Goal: Task Accomplishment & Management: Use online tool/utility

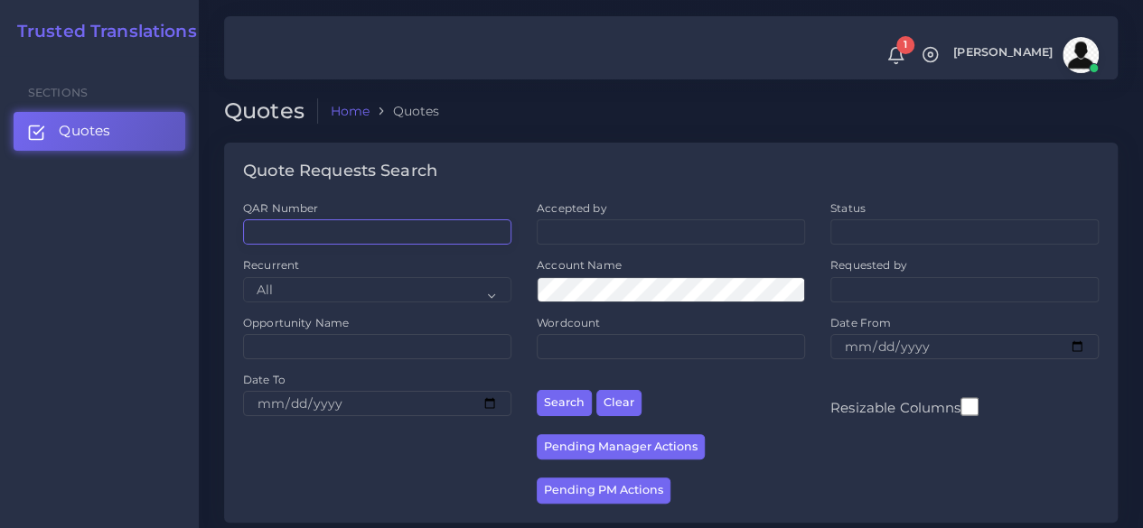
click at [377, 232] on input "QAR Number" at bounding box center [377, 232] width 268 height 25
paste input "QAR124651-001"
type input "QAR124651-001"
click at [537, 390] on button "Search" at bounding box center [564, 403] width 55 height 26
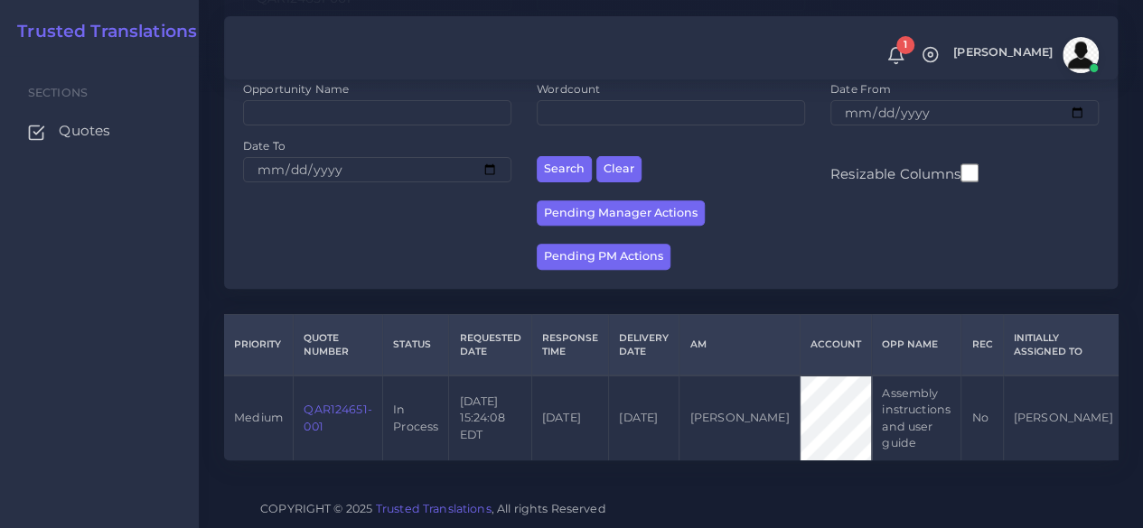
scroll to position [248, 0]
click at [344, 403] on link "QAR124651-001" at bounding box center [338, 418] width 68 height 30
click at [351, 403] on link "QAR124651-001" at bounding box center [338, 418] width 68 height 30
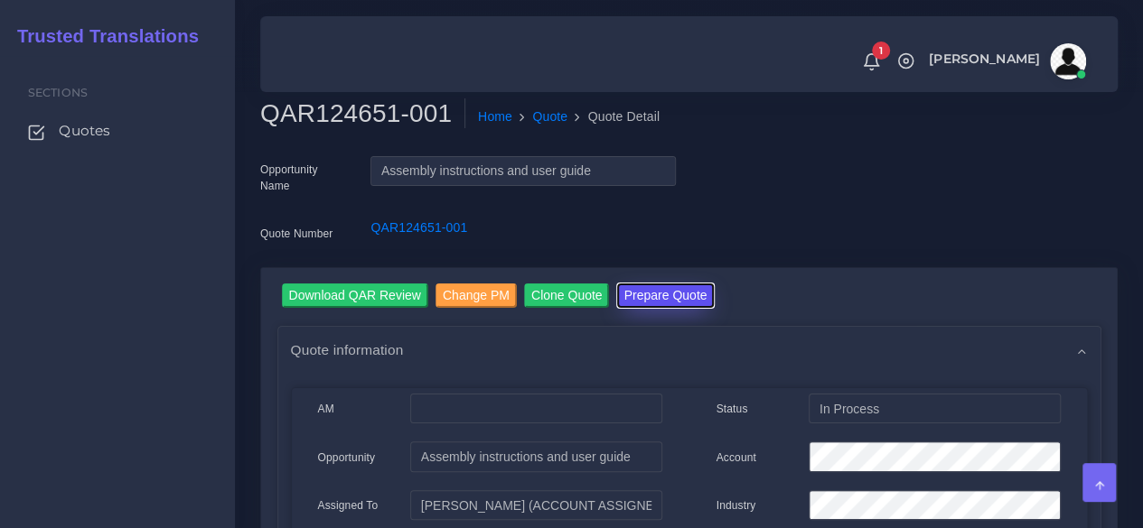
click at [699, 298] on button "Prepare Quote" at bounding box center [666, 296] width 98 height 24
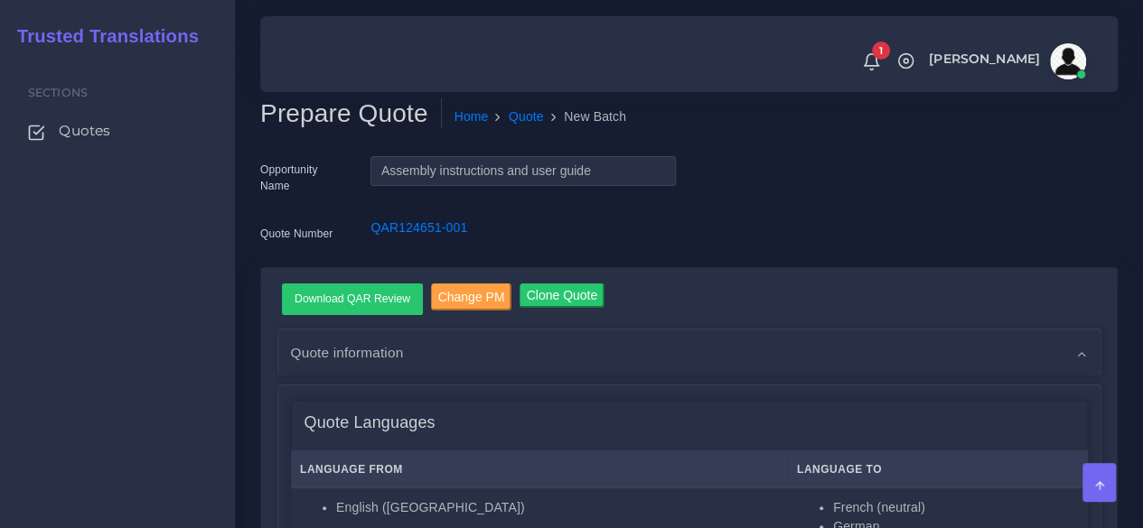
click at [102, 366] on div "Sections Quotes" at bounding box center [117, 292] width 235 height 472
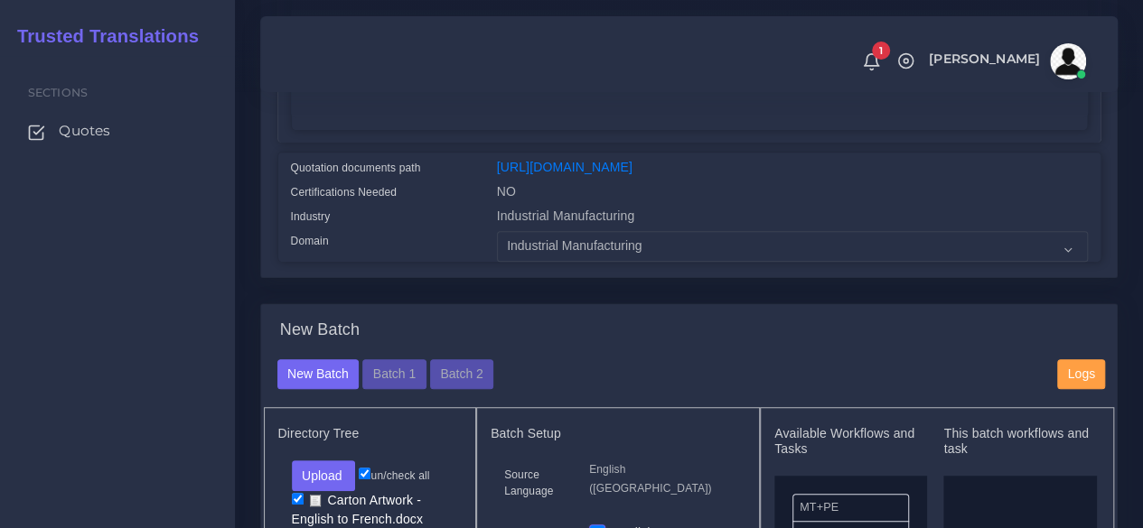
scroll to position [542, 0]
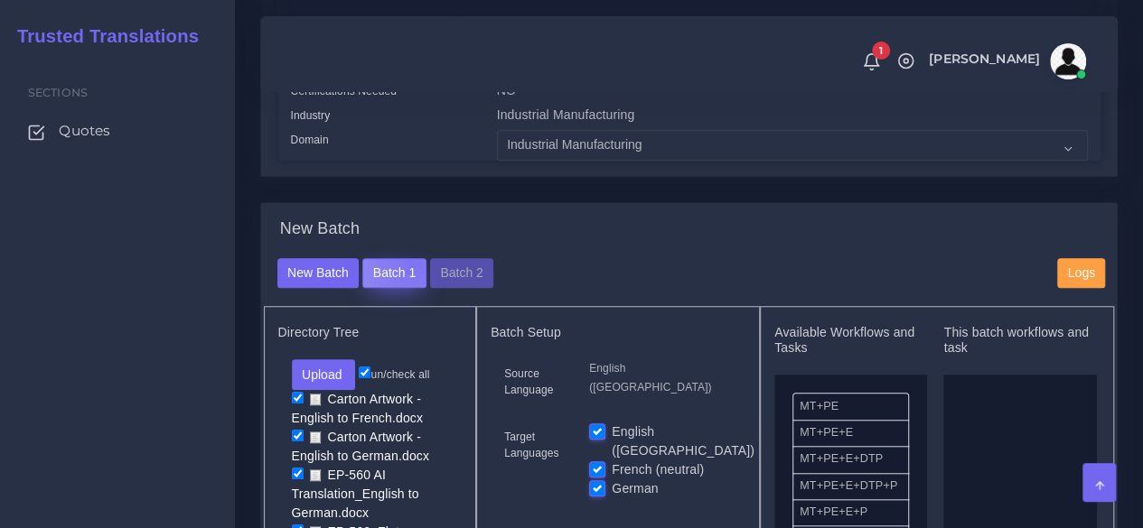
click at [408, 289] on button "Batch 1" at bounding box center [393, 273] width 63 height 31
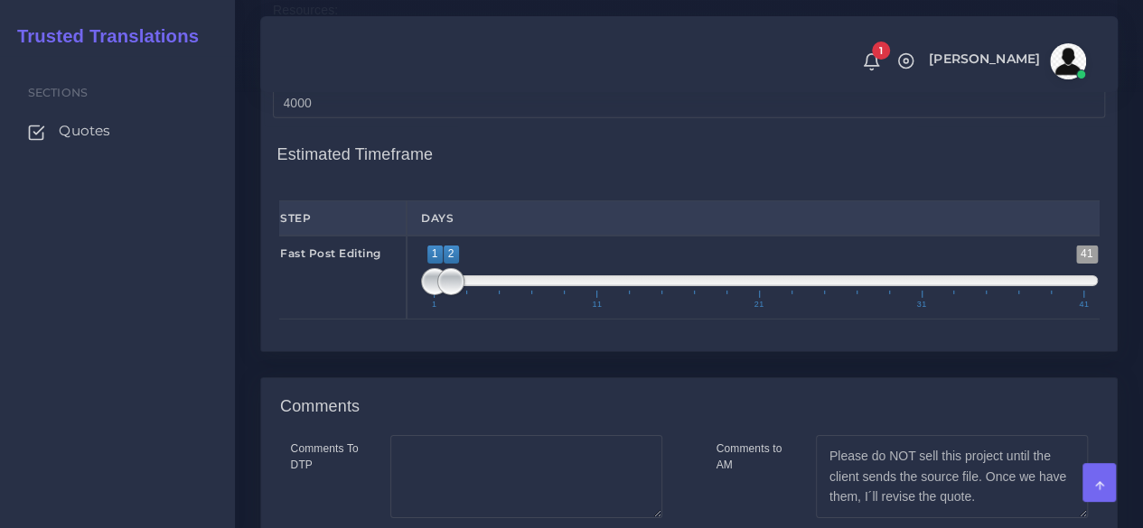
scroll to position [2981, 0]
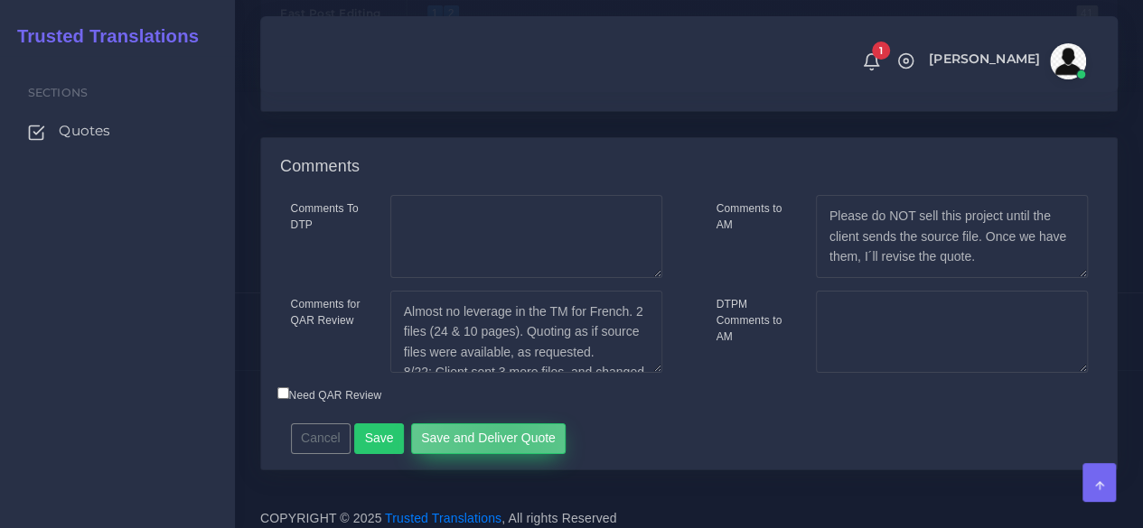
click at [500, 454] on button "Save and Deliver Quote" at bounding box center [488, 439] width 155 height 31
